Goal: Navigation & Orientation: Find specific page/section

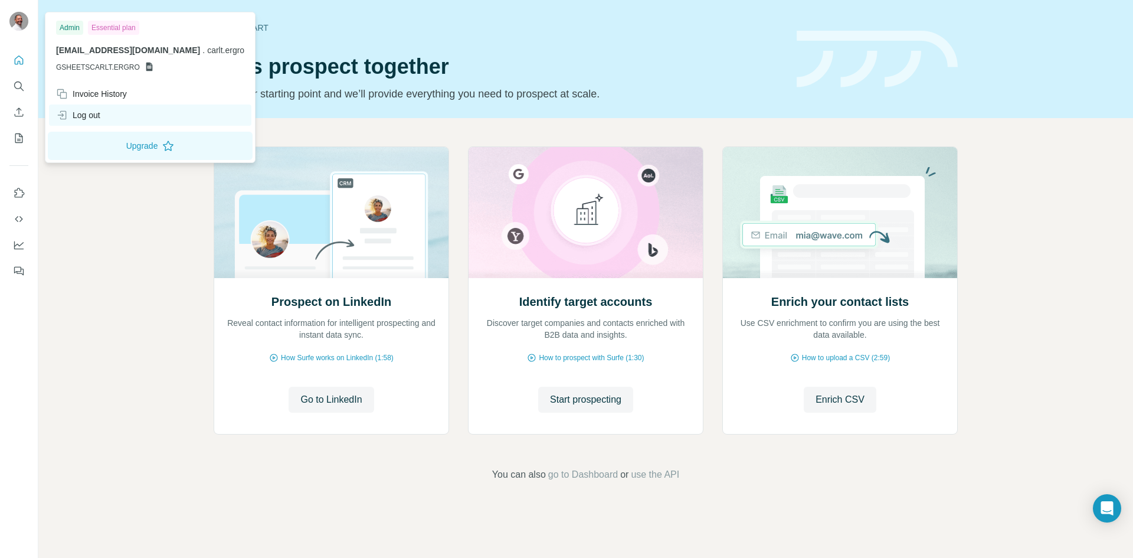
click at [86, 115] on div "Log out" at bounding box center [78, 115] width 44 height 12
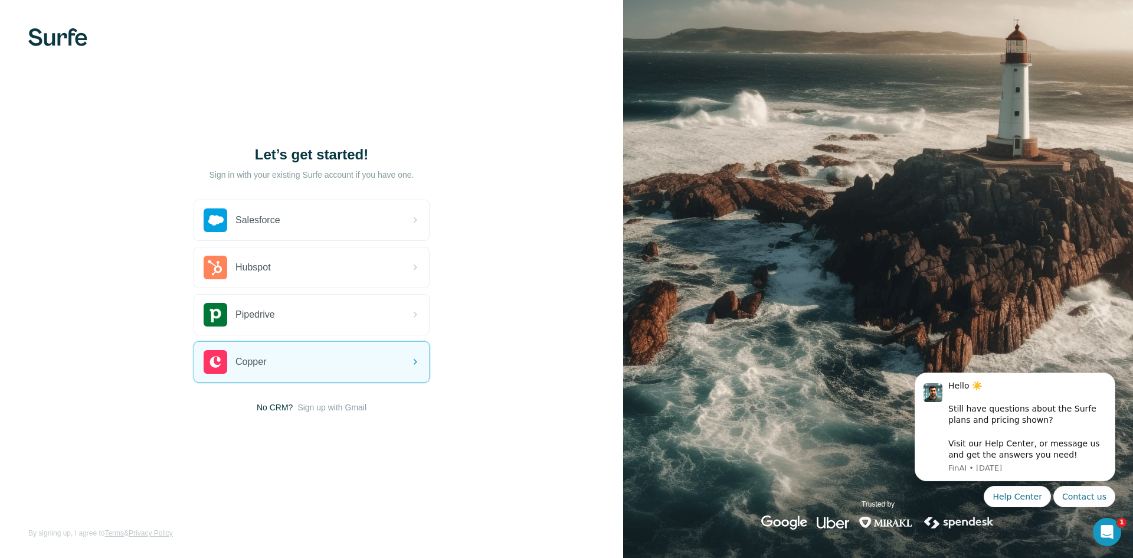
click at [279, 409] on span "No CRM?" at bounding box center [275, 407] width 36 height 12
